Goal: Information Seeking & Learning: Learn about a topic

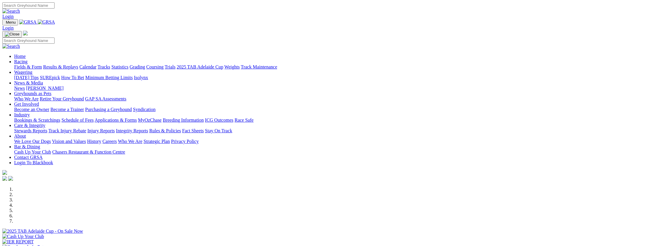
select select "NT"
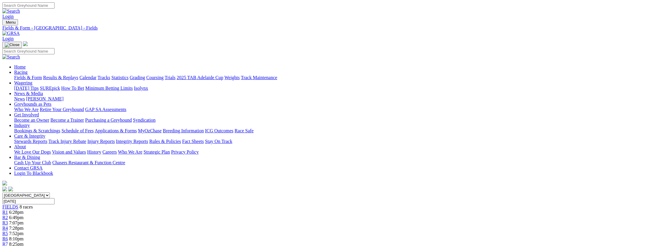
click at [342, 225] on div "R4 7:28pm" at bounding box center [335, 227] width 667 height 5
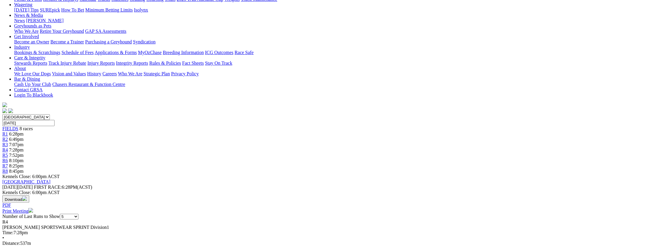
scroll to position [59, 0]
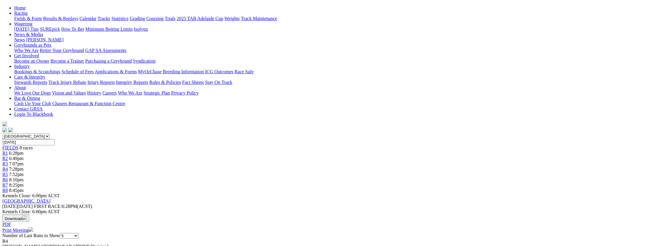
click at [8, 172] on span "R5" at bounding box center [5, 174] width 6 height 5
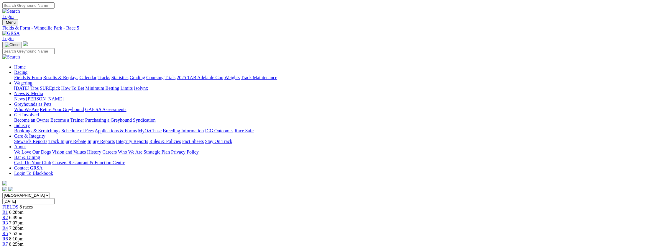
click at [8, 236] on span "R6" at bounding box center [5, 238] width 6 height 5
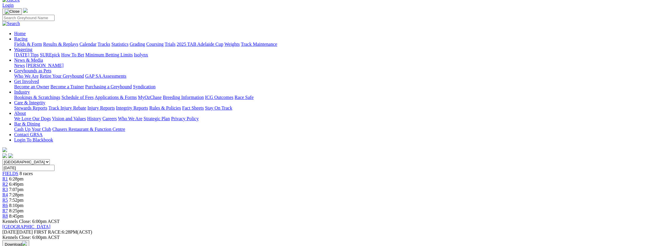
scroll to position [78, 0]
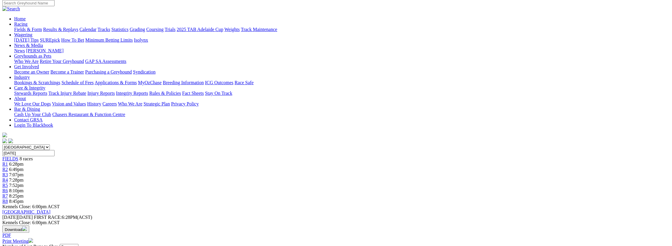
scroll to position [39, 0]
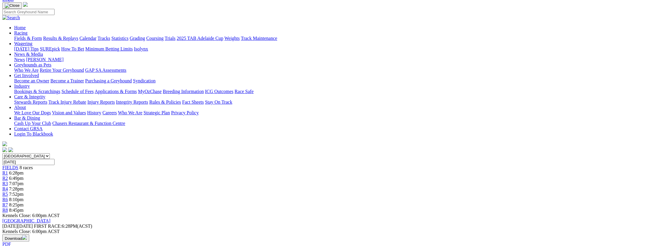
click at [8, 207] on link "R8" at bounding box center [5, 209] width 6 height 5
click at [503, 207] on div "R8 8:45pm" at bounding box center [335, 209] width 667 height 5
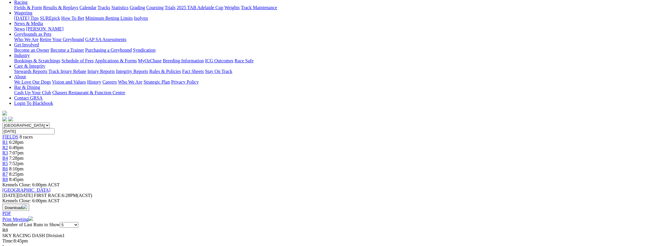
scroll to position [59, 0]
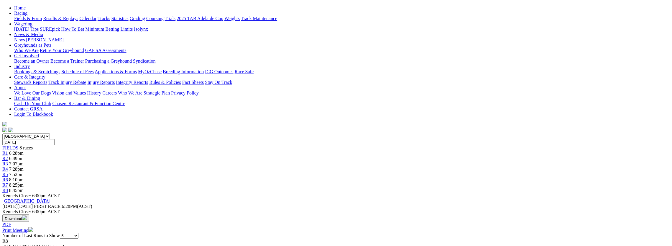
click at [8, 161] on span "R3" at bounding box center [5, 163] width 6 height 5
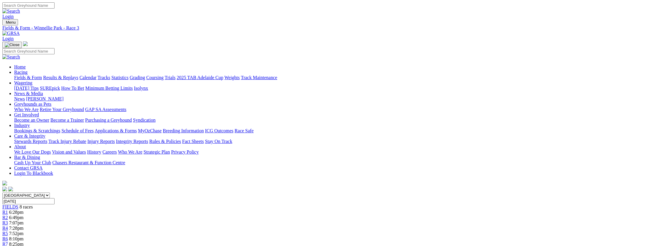
click at [259, 215] on div "R2 6:49pm" at bounding box center [335, 217] width 667 height 5
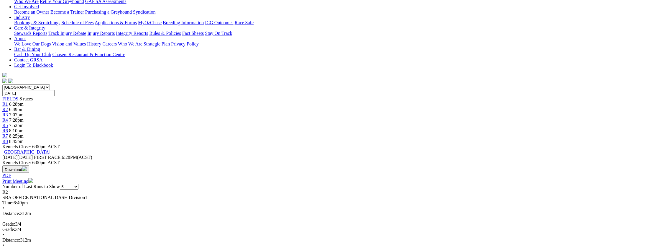
scroll to position [59, 0]
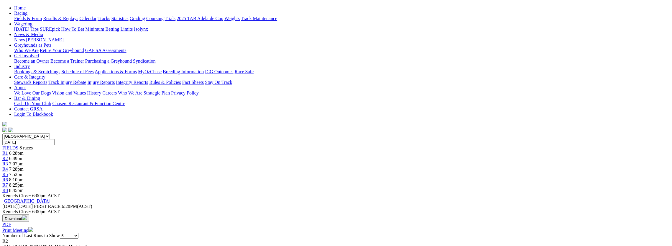
click at [8, 150] on link "R1" at bounding box center [5, 152] width 6 height 5
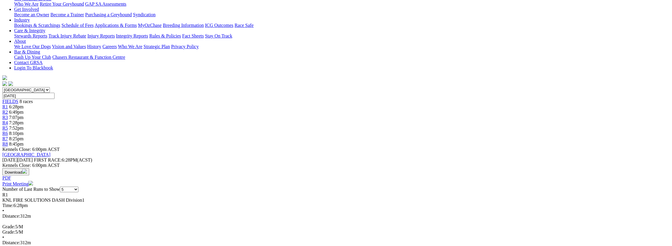
scroll to position [39, 0]
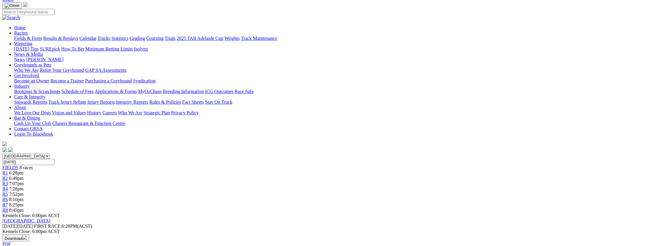
click at [8, 181] on span "R3" at bounding box center [5, 183] width 6 height 5
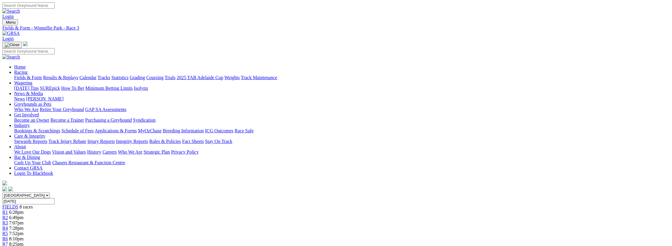
click at [8, 209] on link "R1" at bounding box center [5, 211] width 6 height 5
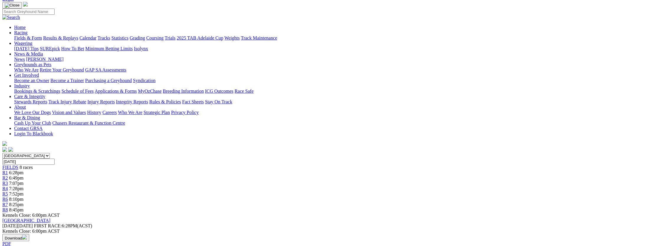
scroll to position [39, 0]
click at [259, 175] on div "R2 6:49pm" at bounding box center [335, 177] width 667 height 5
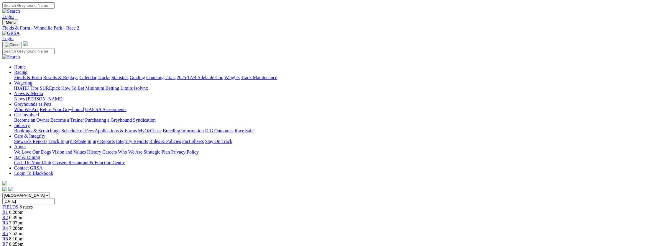
click at [298, 220] on div "R3 7:07pm" at bounding box center [335, 222] width 667 height 5
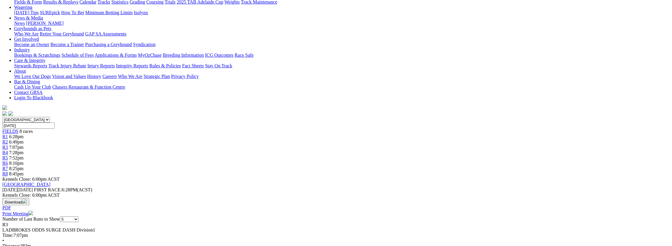
scroll to position [39, 0]
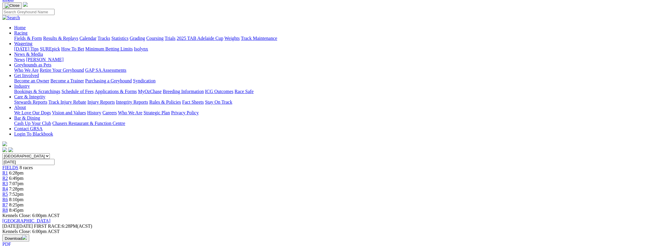
click at [24, 186] on span "7:28pm" at bounding box center [16, 188] width 14 height 5
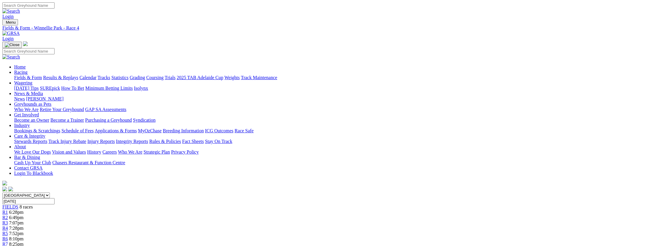
click at [373, 230] on div "R5 7:52pm" at bounding box center [335, 232] width 667 height 5
click at [8, 236] on link "R6" at bounding box center [5, 238] width 6 height 5
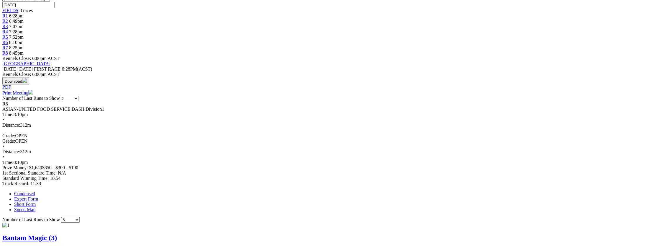
scroll to position [196, 0]
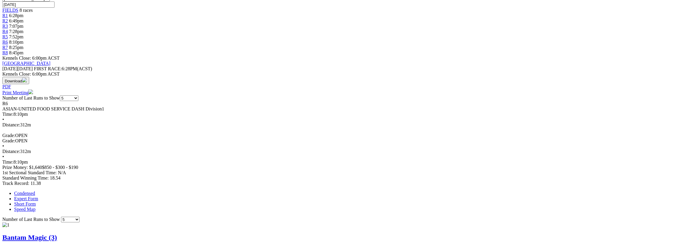
click at [38, 196] on link "Expert Form" at bounding box center [26, 198] width 24 height 5
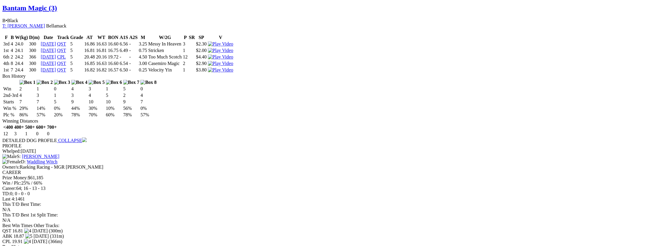
scroll to position [432, 0]
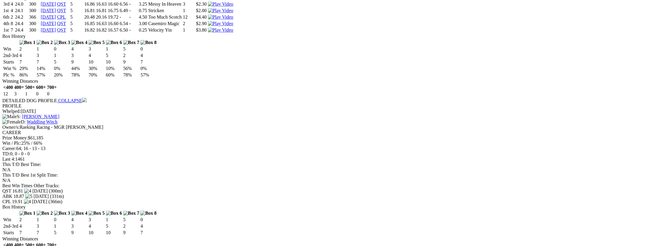
scroll to position [472, 0]
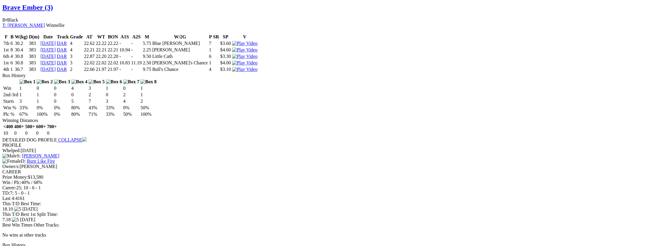
scroll to position [747, 0]
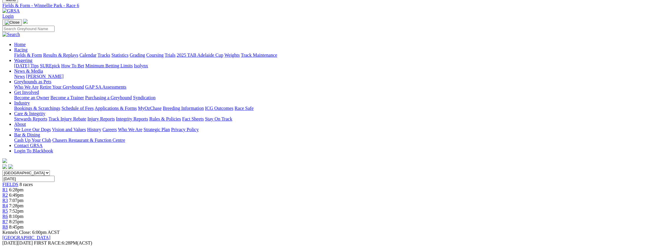
scroll to position [0, 0]
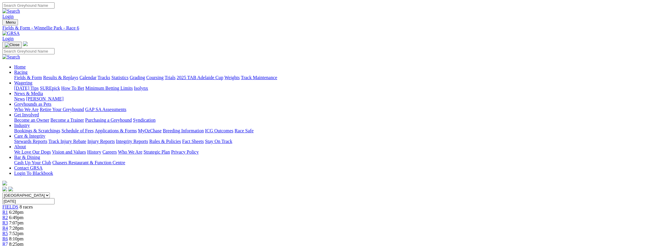
click at [463, 241] on div "R7 8:25pm" at bounding box center [335, 243] width 667 height 5
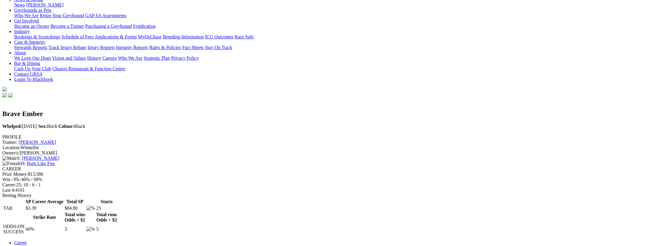
scroll to position [118, 0]
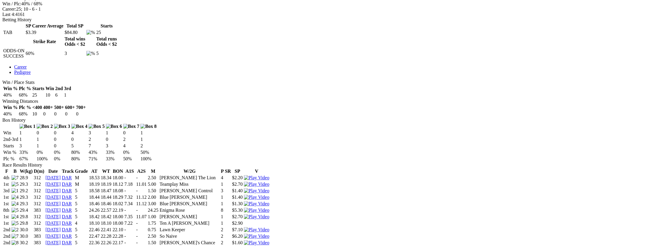
scroll to position [275, 0]
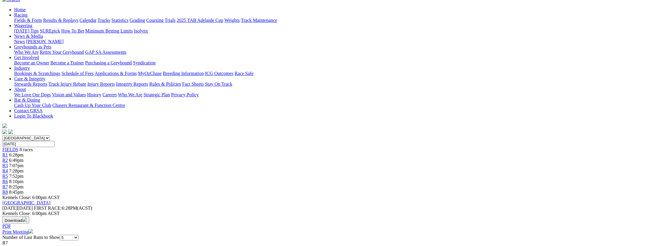
scroll to position [59, 0]
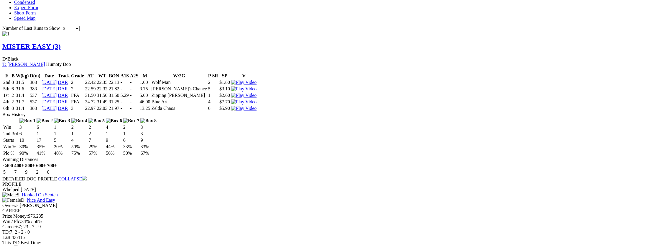
scroll to position [393, 0]
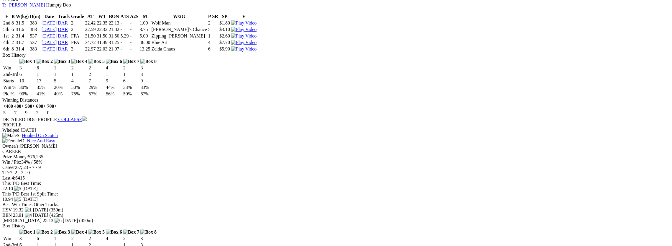
scroll to position [452, 0]
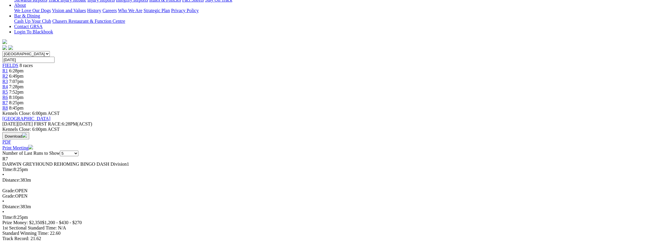
scroll to position [137, 0]
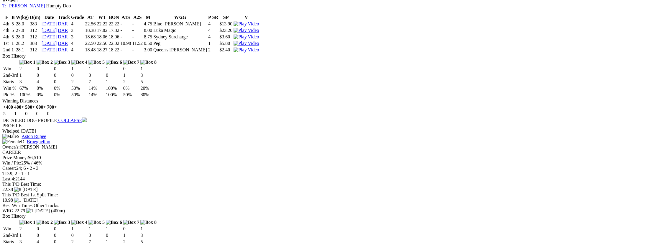
scroll to position [747, 0]
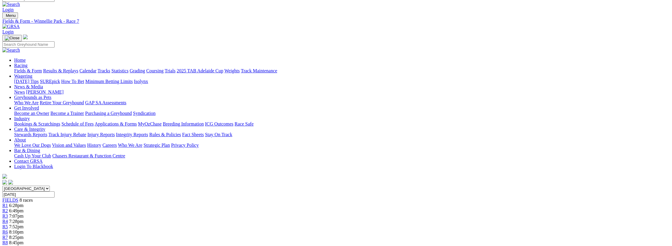
scroll to position [0, 0]
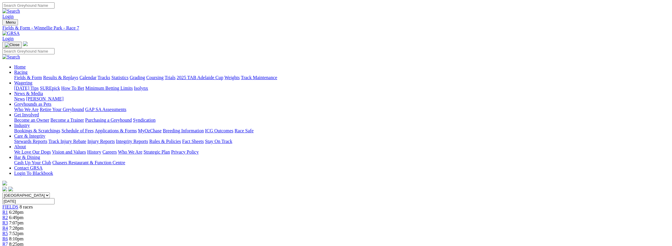
click at [501, 245] on div "R8 8:45pm" at bounding box center [335, 248] width 667 height 5
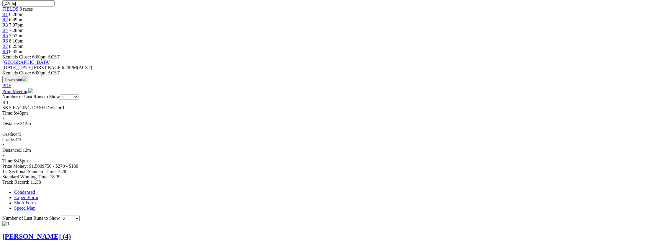
scroll to position [196, 0]
click at [38, 196] on link "Expert Form" at bounding box center [26, 198] width 24 height 5
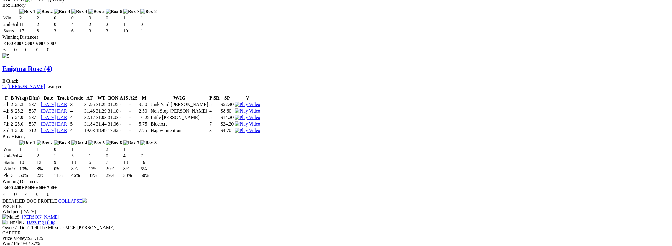
scroll to position [1277, 0]
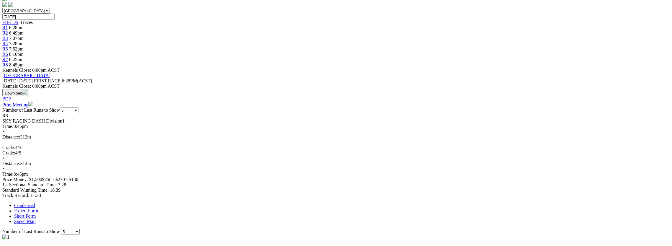
scroll to position [177, 0]
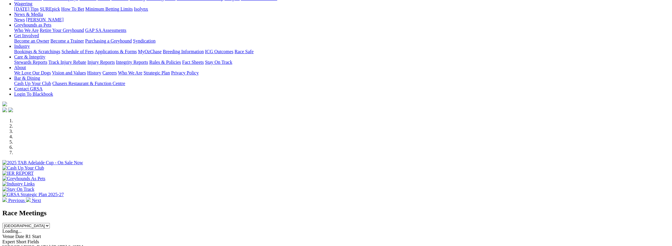
scroll to position [78, 0]
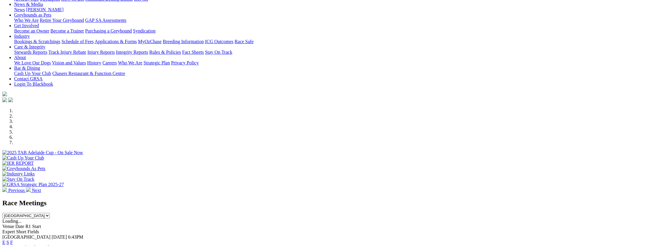
click at [50, 212] on select "[GEOGRAPHIC_DATA] [GEOGRAPHIC_DATA] [GEOGRAPHIC_DATA] [GEOGRAPHIC_DATA] [GEOGRA…" at bounding box center [25, 215] width 47 height 6
select select "NT"
click at [50, 212] on select "[GEOGRAPHIC_DATA] [GEOGRAPHIC_DATA] [GEOGRAPHIC_DATA] [GEOGRAPHIC_DATA] [GEOGRA…" at bounding box center [25, 215] width 47 height 6
click at [5, 239] on link "E" at bounding box center [3, 241] width 3 height 5
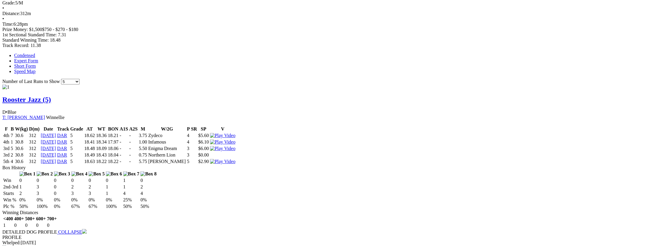
scroll to position [255, 0]
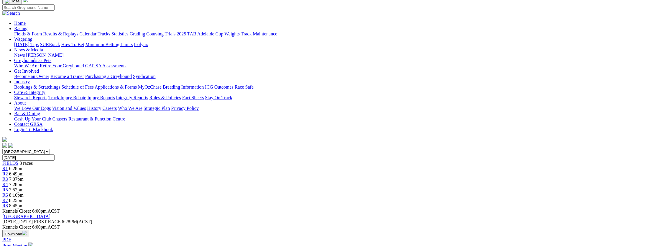
scroll to position [39, 0]
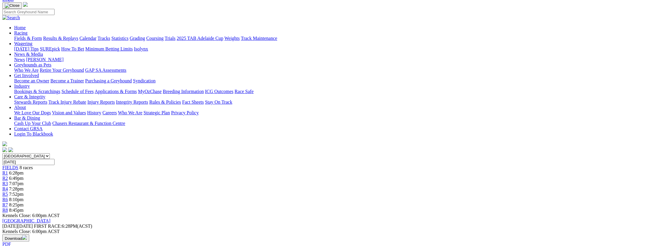
click at [261, 175] on div "R2 6:49pm" at bounding box center [335, 177] width 667 height 5
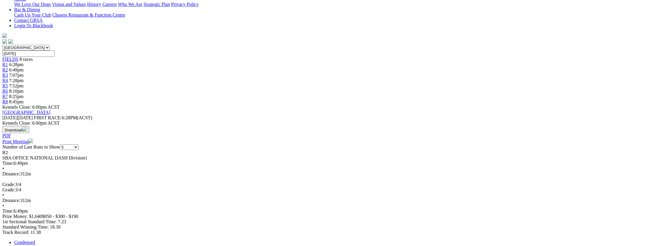
scroll to position [137, 0]
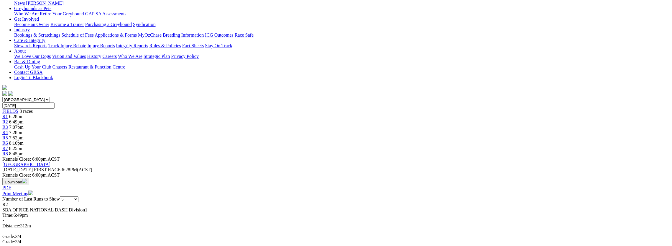
scroll to position [59, 0]
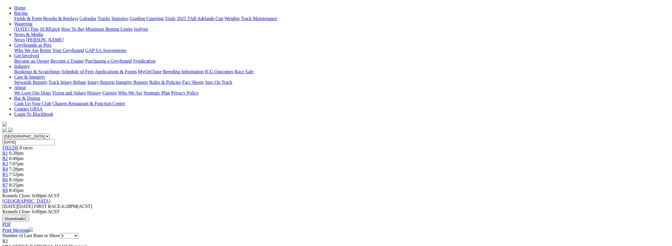
click at [8, 161] on link "R3" at bounding box center [5, 163] width 6 height 5
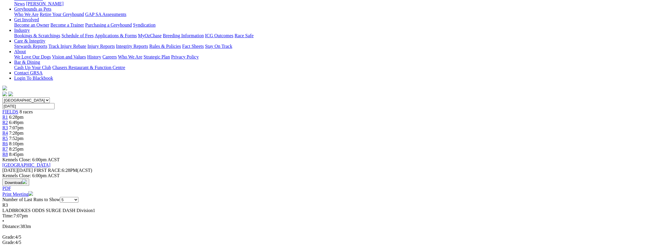
scroll to position [39, 0]
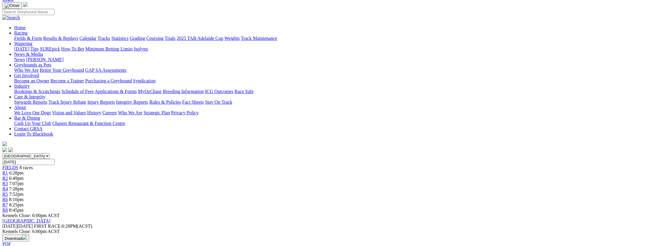
click at [338, 186] on div "R4 7:28pm" at bounding box center [335, 188] width 667 height 5
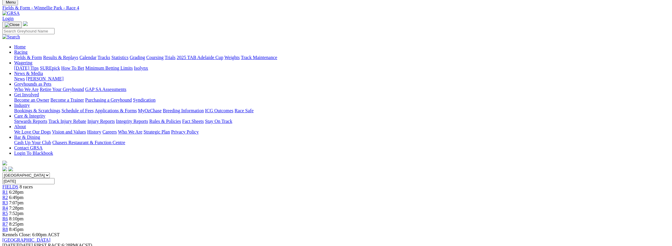
scroll to position [19, 0]
click at [8, 211] on span "R5" at bounding box center [5, 213] width 6 height 5
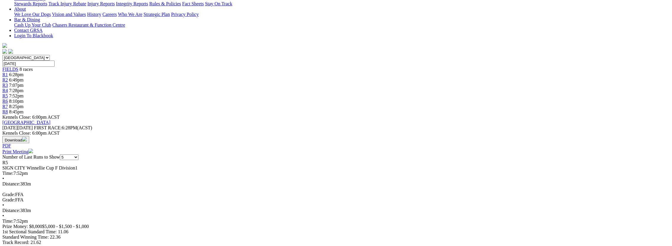
scroll to position [59, 0]
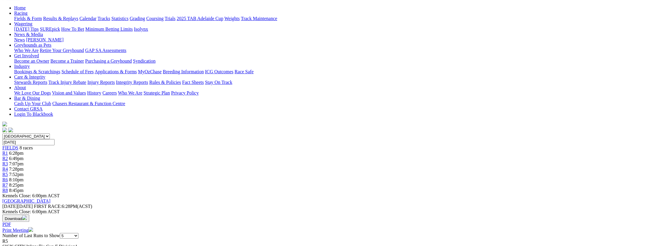
click at [8, 177] on link "R6" at bounding box center [5, 179] width 6 height 5
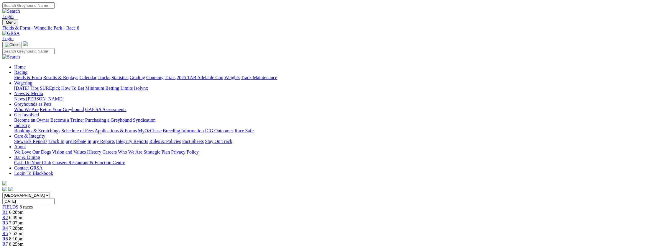
click at [8, 241] on span "R7" at bounding box center [5, 243] width 6 height 5
click at [8, 245] on span "R8" at bounding box center [5, 248] width 6 height 5
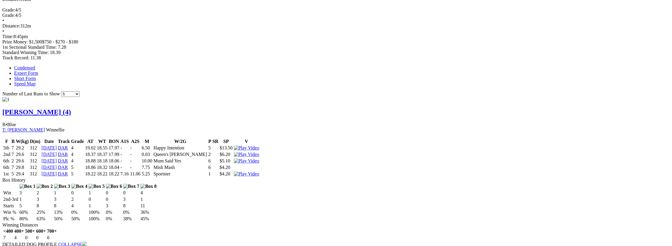
scroll to position [275, 0]
